Goal: Navigation & Orientation: Find specific page/section

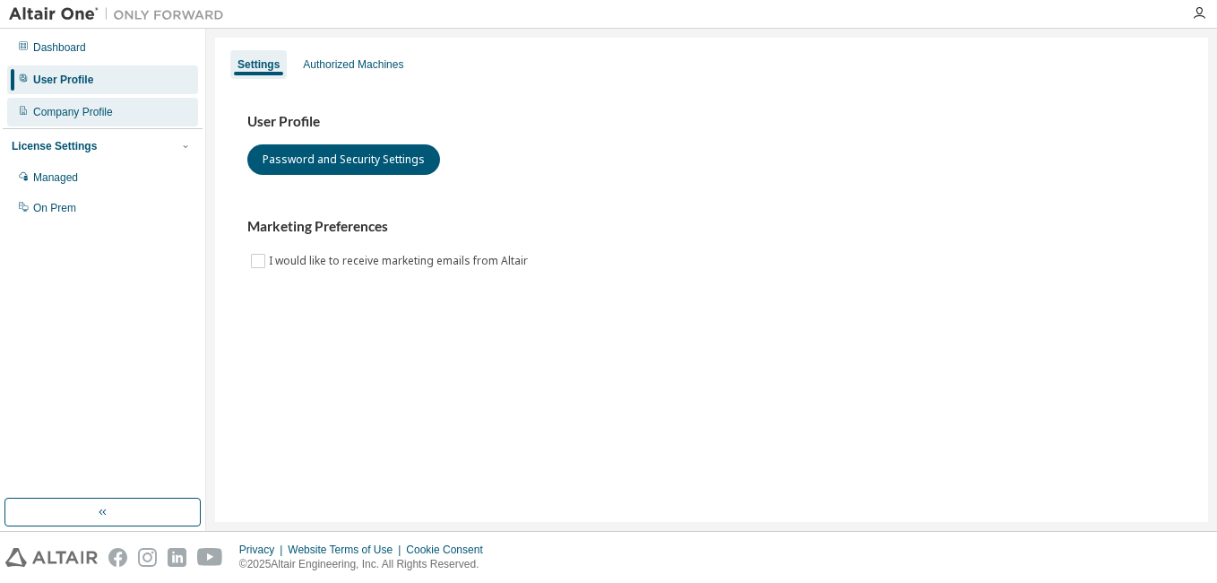
click at [99, 123] on div "Company Profile" at bounding box center [102, 112] width 191 height 29
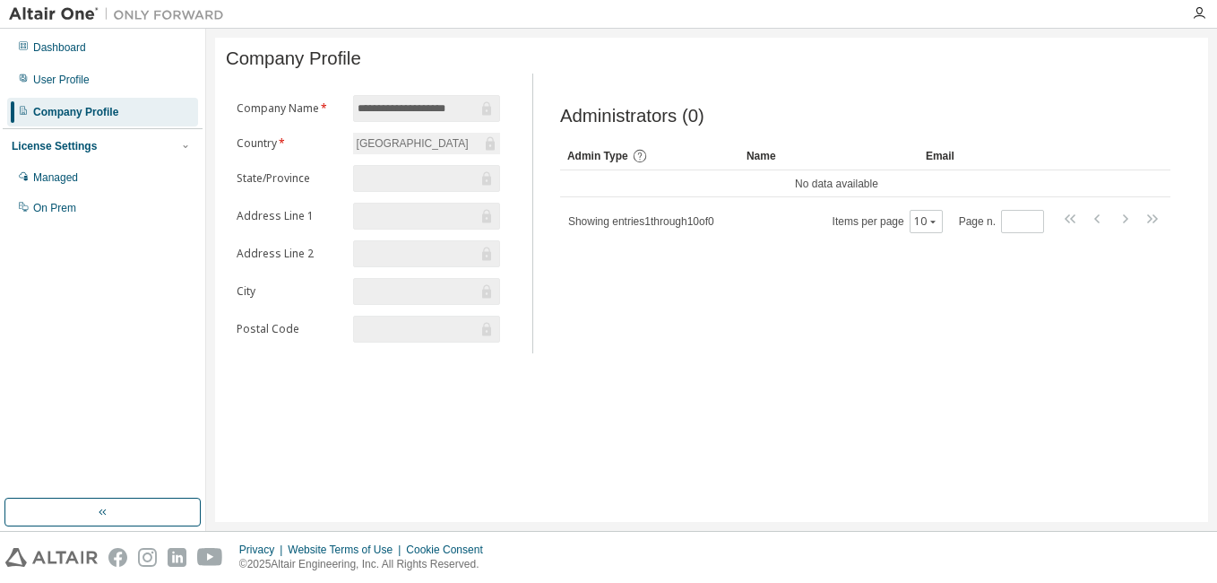
click at [432, 147] on div "[GEOGRAPHIC_DATA]" at bounding box center [426, 144] width 147 height 22
click at [78, 70] on div "User Profile" at bounding box center [102, 79] width 191 height 29
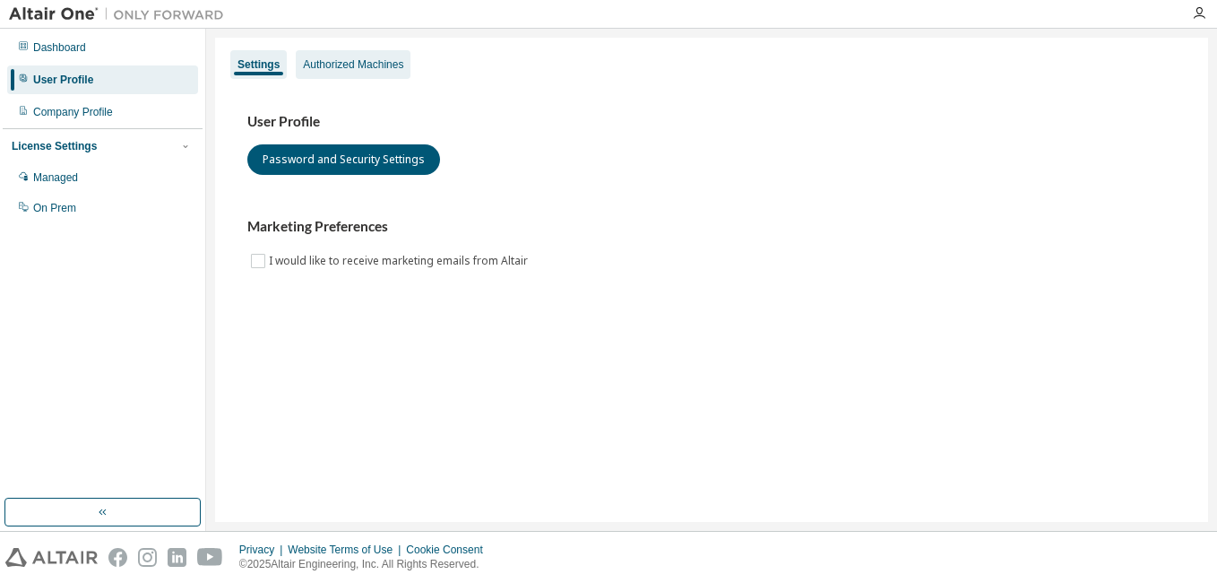
click at [362, 68] on div "Authorized Machines" at bounding box center [353, 64] width 100 height 14
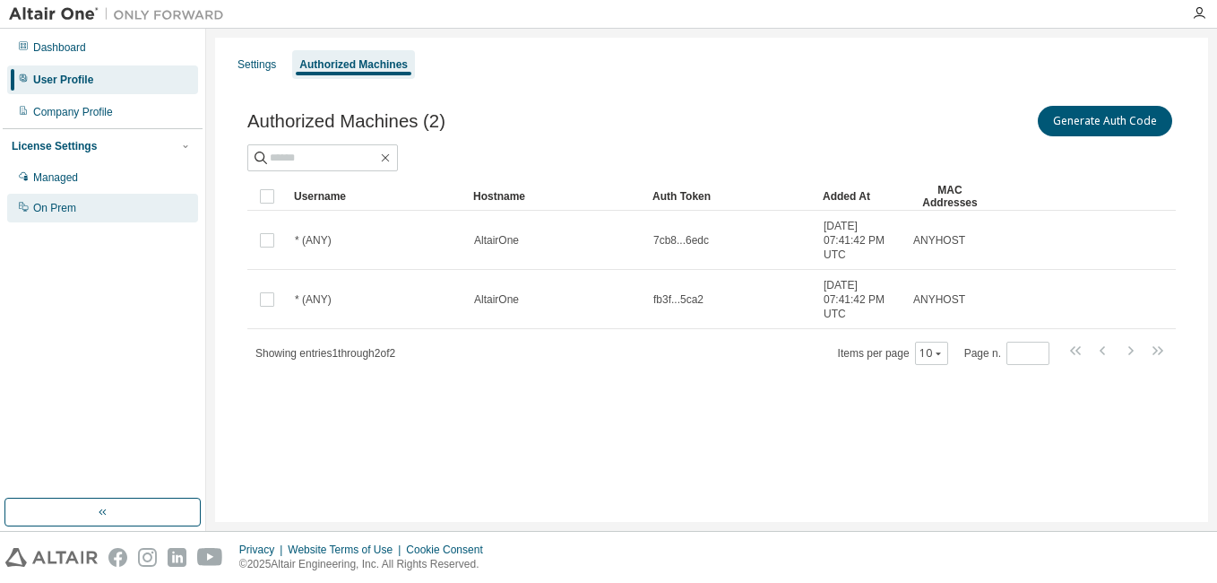
click at [99, 216] on div "On Prem" at bounding box center [102, 208] width 191 height 29
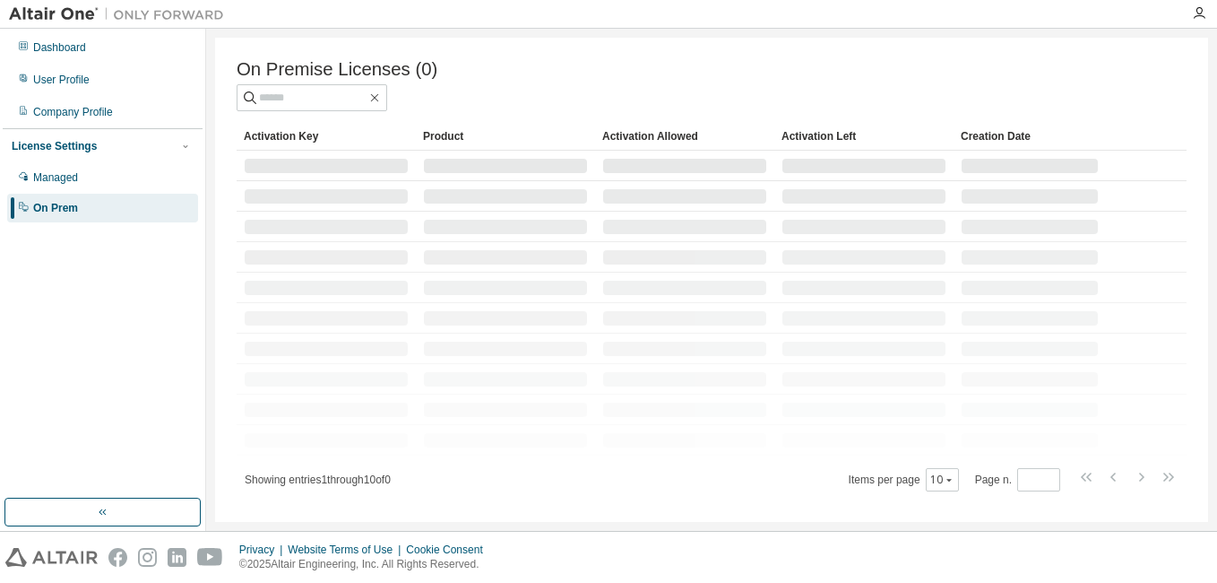
click at [99, 216] on div "On Prem" at bounding box center [102, 208] width 191 height 29
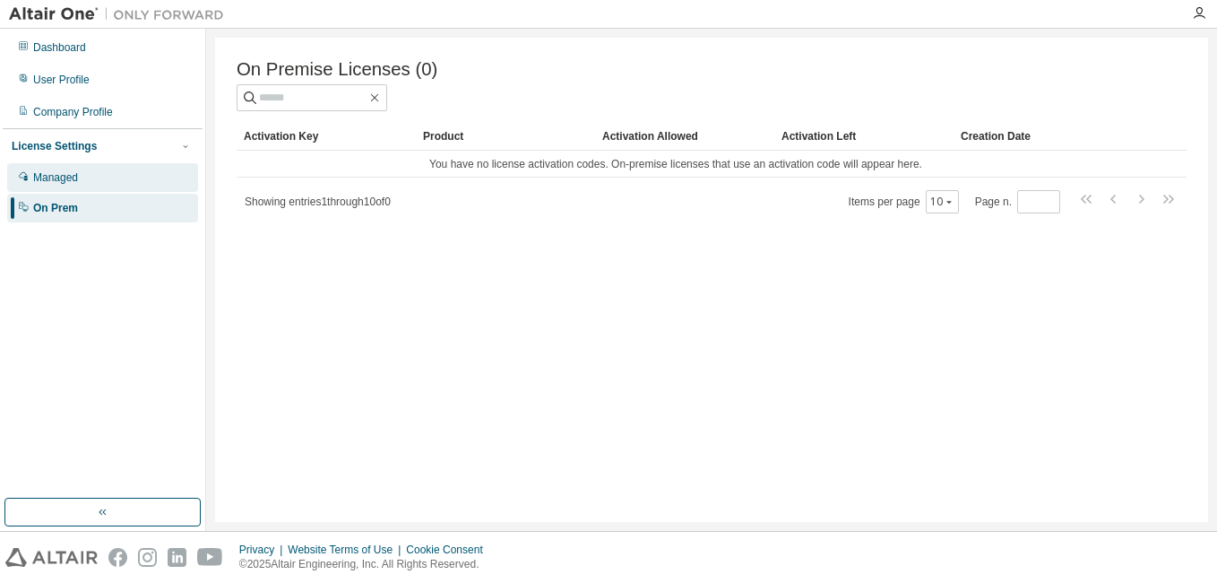
click at [98, 183] on div "Managed" at bounding box center [102, 177] width 191 height 29
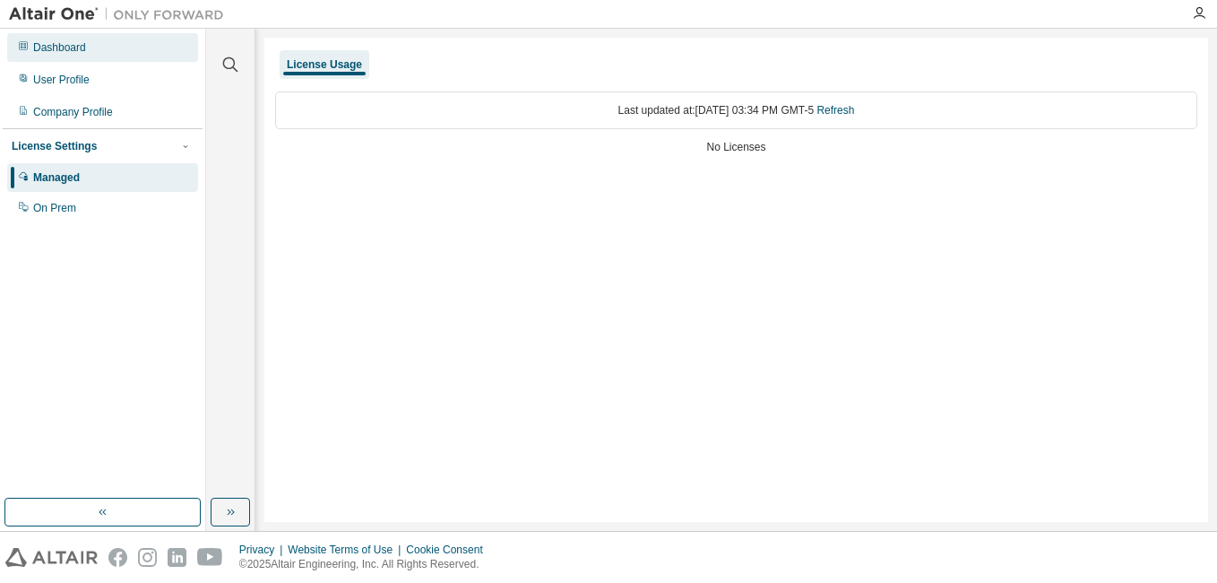
click at [110, 49] on div "Dashboard" at bounding box center [102, 47] width 191 height 29
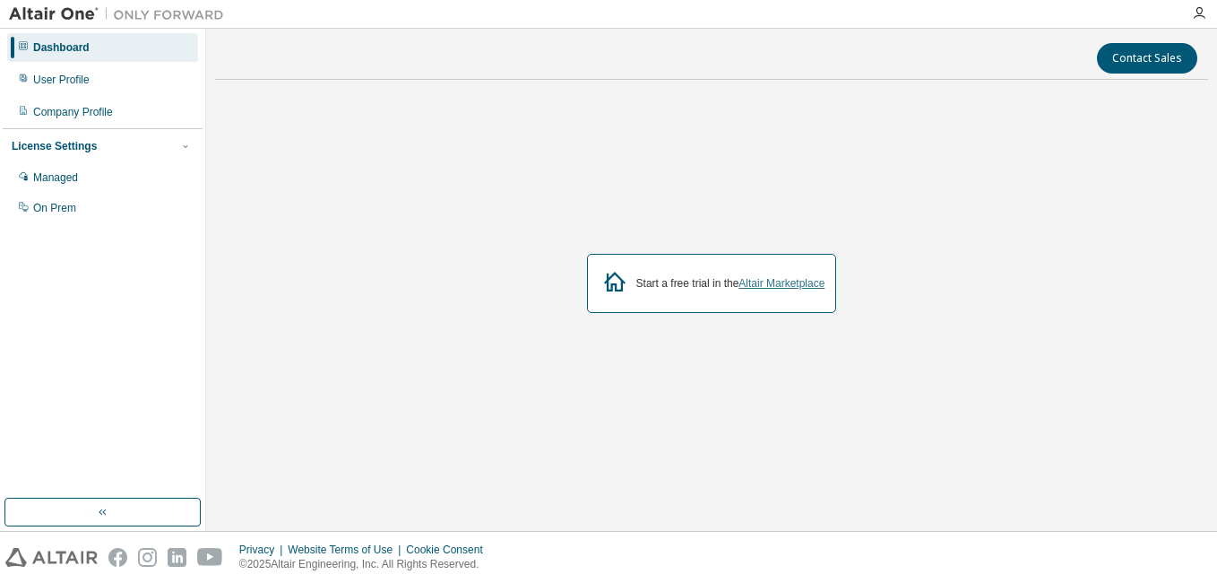
click at [807, 277] on link "Altair Marketplace" at bounding box center [781, 283] width 86 height 13
